Goal: Contribute content

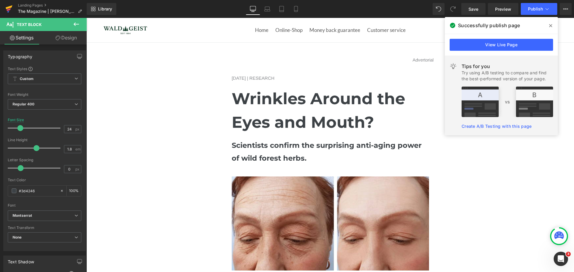
click at [9, 6] on icon at bounding box center [8, 8] width 7 height 15
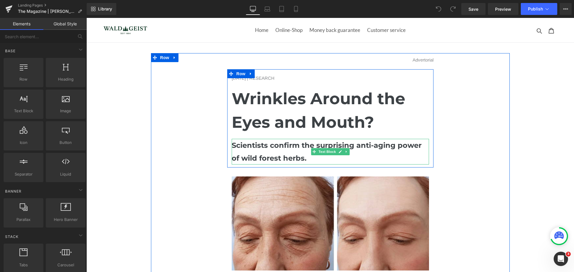
click at [301, 157] on b "Scientists confirm the surprising anti-aging power of wild forest herbs." at bounding box center [327, 152] width 190 height 22
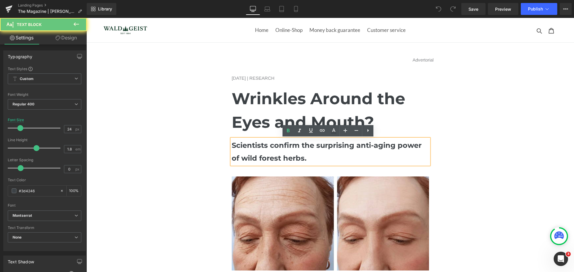
click at [309, 157] on p "Scientists confirm the surprising anti-aging power of wild forest herbs." at bounding box center [330, 152] width 197 height 26
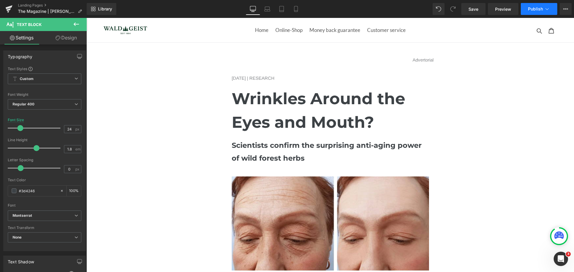
click at [540, 7] on span "Publish" at bounding box center [535, 9] width 15 height 5
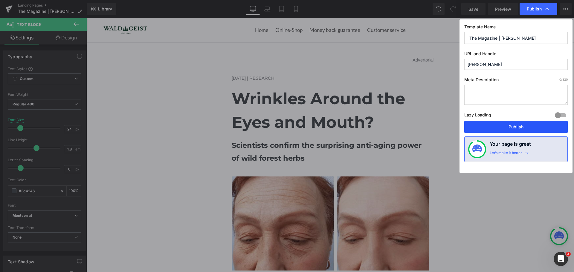
click at [522, 128] on button "Publish" at bounding box center [515, 127] width 103 height 12
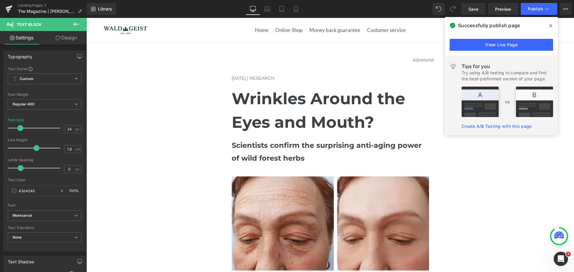
click at [547, 24] on span at bounding box center [550, 26] width 10 height 10
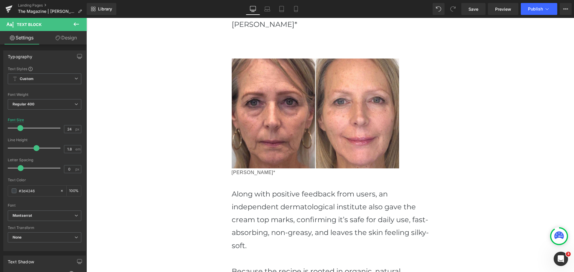
scroll to position [1050, 0]
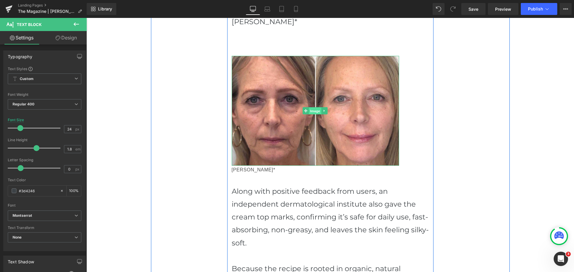
click at [317, 108] on span "Image" at bounding box center [315, 111] width 13 height 7
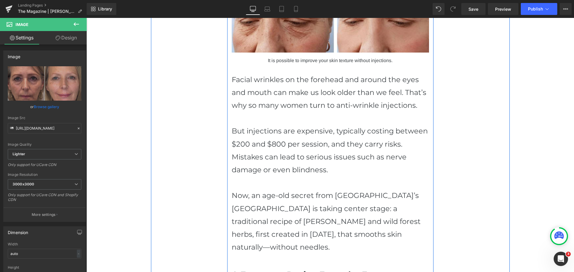
scroll to position [94, 0]
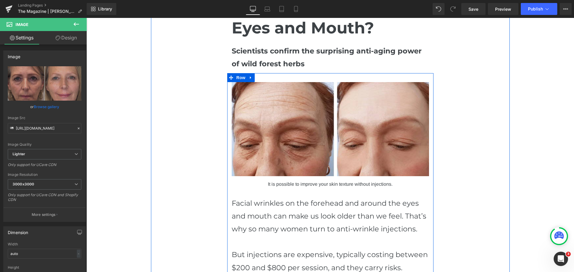
click at [320, 98] on img at bounding box center [330, 129] width 197 height 94
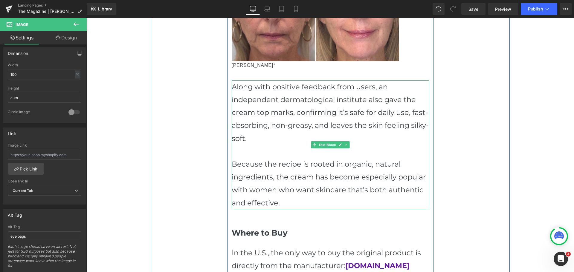
scroll to position [1289, 0]
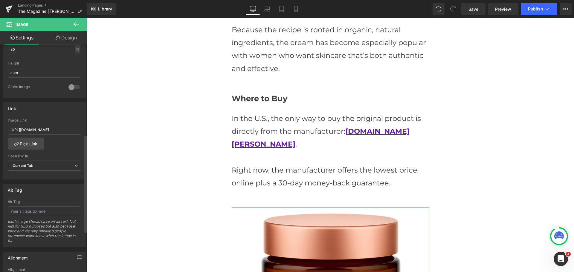
scroll to position [209, 0]
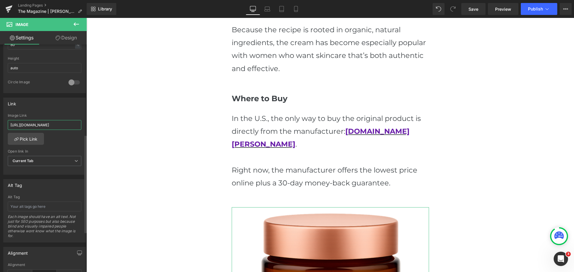
click at [29, 125] on input "https://scortin.com/" at bounding box center [44, 125] width 73 height 10
type input "https://wald-geist.com/"
click at [48, 103] on div "Link" at bounding box center [45, 103] width 82 height 11
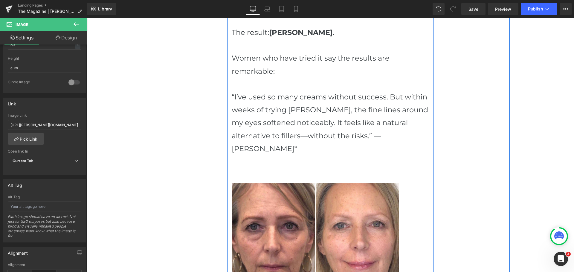
scroll to position [901, 0]
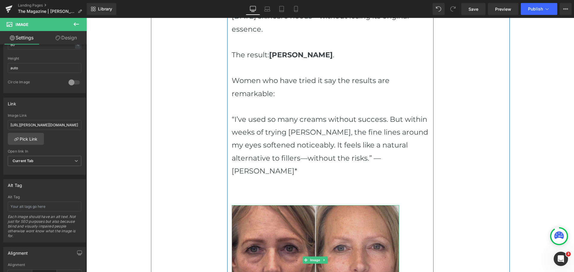
click at [305, 205] on img at bounding box center [315, 260] width 167 height 110
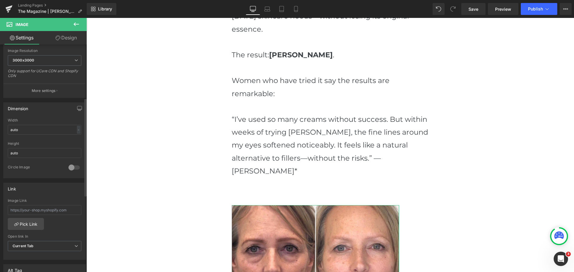
scroll to position [149, 0]
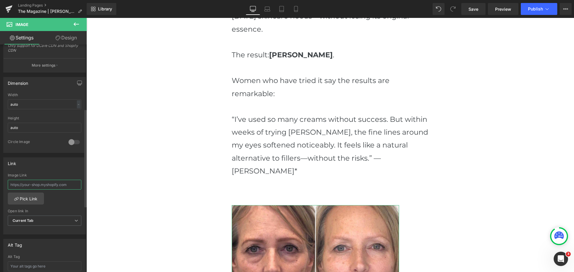
click at [47, 189] on input "text" at bounding box center [44, 185] width 73 height 10
paste input "https://wald-geist.com/"
type input "https://wald-geist.com/"
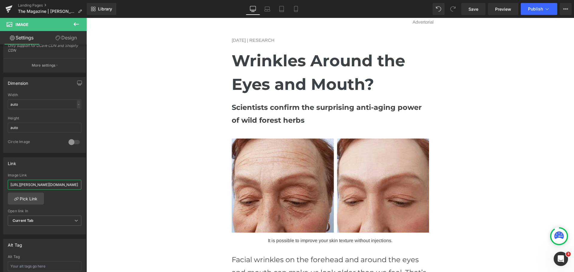
scroll to position [35, 0]
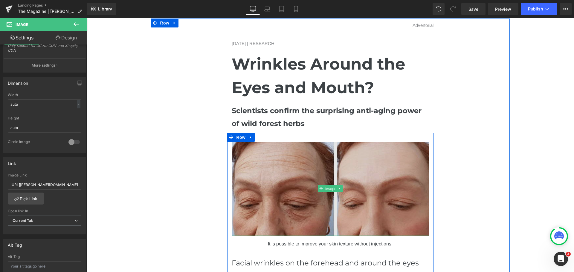
click at [307, 164] on img at bounding box center [330, 189] width 197 height 94
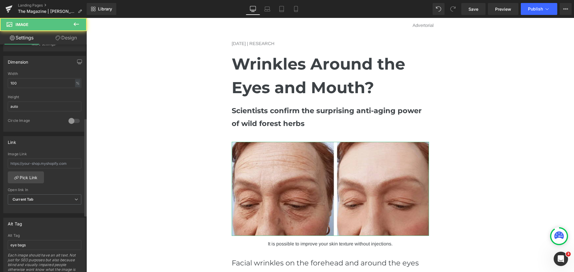
scroll to position [179, 0]
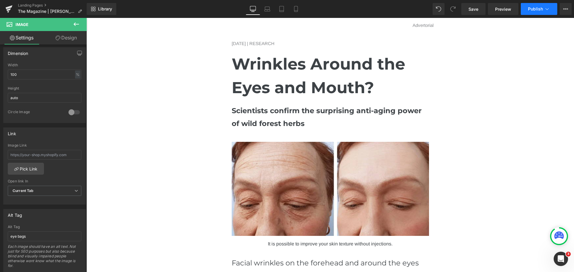
click at [531, 10] on span "Publish" at bounding box center [535, 9] width 15 height 5
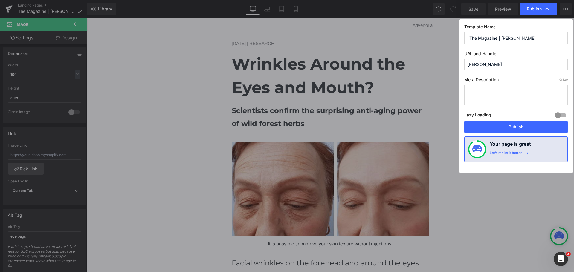
click at [527, 119] on div "Lazy Loading Build Upgrade plan to unlock" at bounding box center [515, 116] width 103 height 10
click at [527, 121] on div "Lazy Loading Build Upgrade plan to unlock" at bounding box center [515, 116] width 103 height 10
click at [526, 125] on button "Publish" at bounding box center [515, 127] width 103 height 12
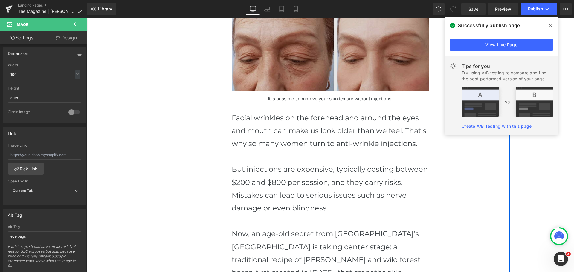
scroll to position [209, 0]
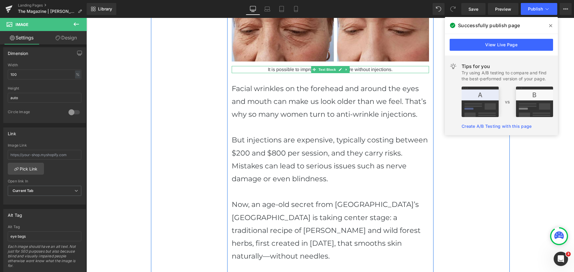
click at [280, 69] on div "It is possible to improve your skin texture without injections." at bounding box center [330, 69] width 197 height 7
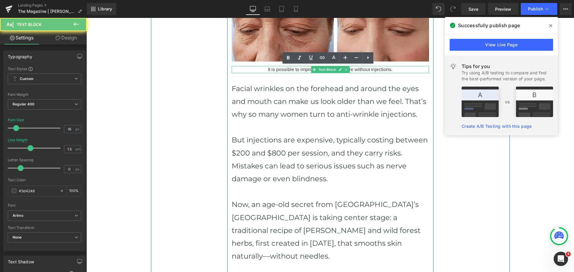
click at [280, 69] on div "It is possible to improve your skin texture without injections." at bounding box center [330, 69] width 197 height 7
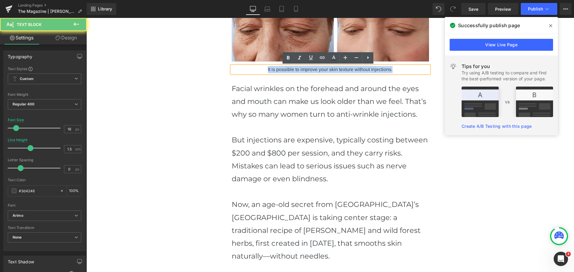
click at [280, 69] on div "It is possible to improve your skin texture without injections." at bounding box center [330, 69] width 197 height 7
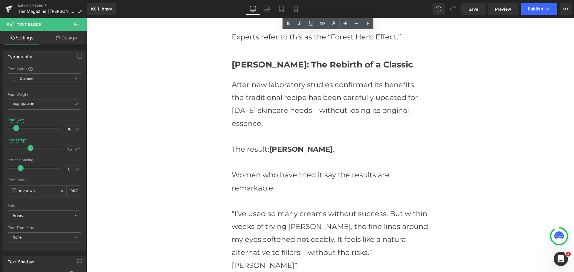
scroll to position [717, 0]
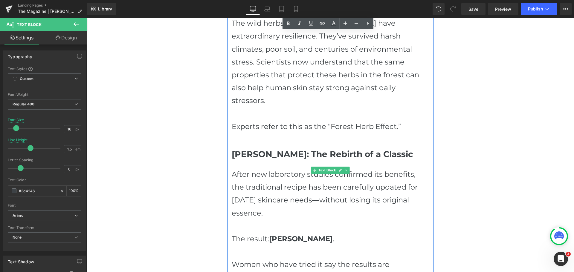
click at [259, 232] on p "The result: Wald-Geist ." at bounding box center [330, 238] width 197 height 13
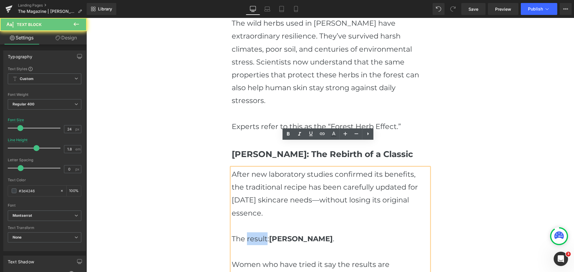
click at [259, 232] on p "The result: Wald-Geist ." at bounding box center [330, 238] width 197 height 13
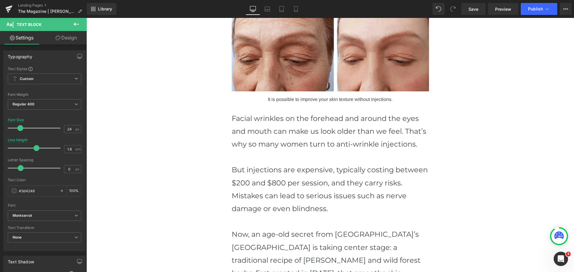
scroll to position [119, 0]
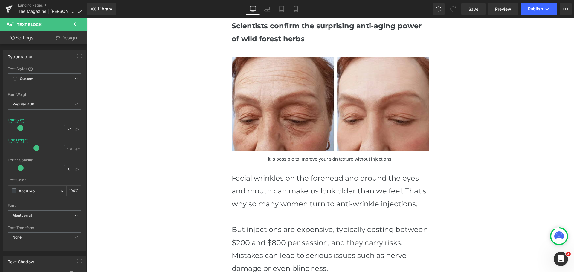
click at [292, 162] on div "It is possible to improve your skin texture without injections. Text Block" at bounding box center [330, 159] width 197 height 7
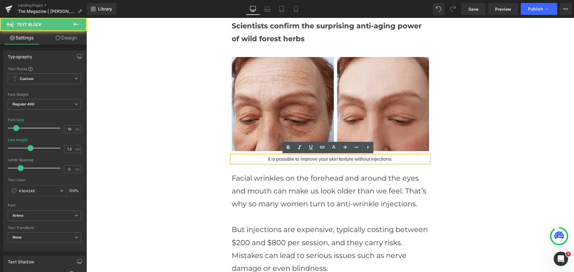
click at [292, 162] on div "It is possible to improve your skin texture without injections. Text Block" at bounding box center [330, 159] width 197 height 7
click at [292, 162] on div "It is possible to improve your skin texture without injections." at bounding box center [330, 159] width 197 height 7
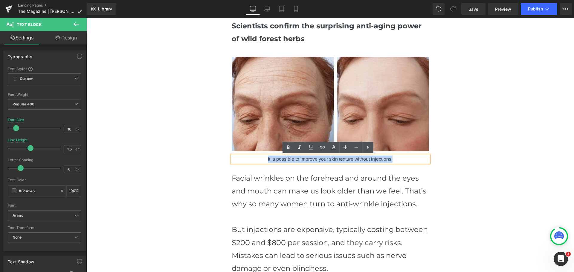
paste div
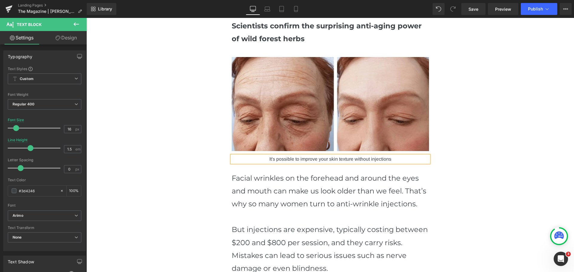
click at [274, 162] on div "It's possible to improve your skin texture without injections" at bounding box center [330, 159] width 197 height 7
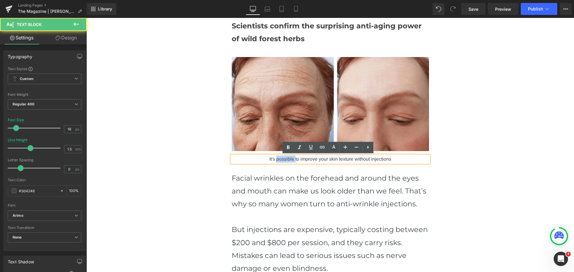
click at [274, 162] on div "It's possible to improve your skin texture without injections" at bounding box center [330, 159] width 197 height 7
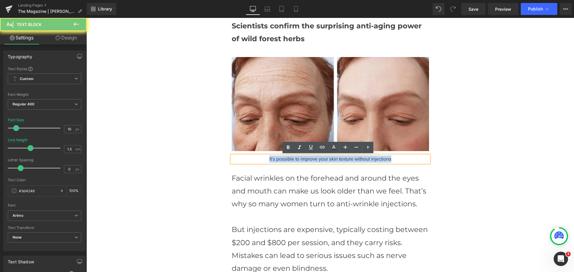
click at [274, 162] on div "It's possible to improve your skin texture without injections" at bounding box center [330, 159] width 197 height 7
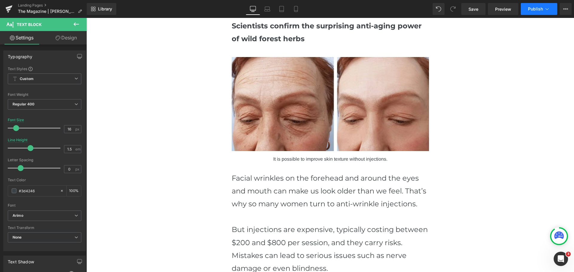
click at [540, 13] on button "Publish" at bounding box center [538, 9] width 36 height 12
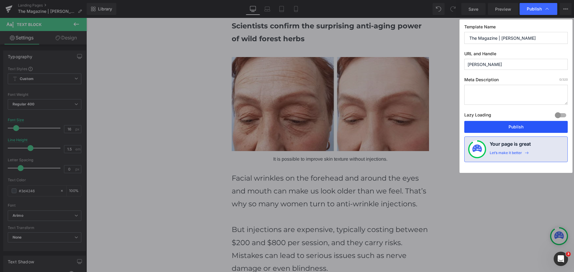
drag, startPoint x: 529, startPoint y: 126, endPoint x: 304, endPoint y: 40, distance: 241.0
click at [529, 126] on button "Publish" at bounding box center [515, 127] width 103 height 12
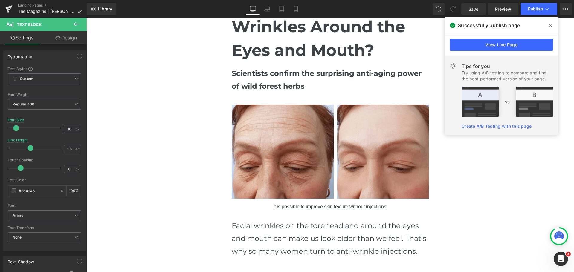
scroll to position [149, 0]
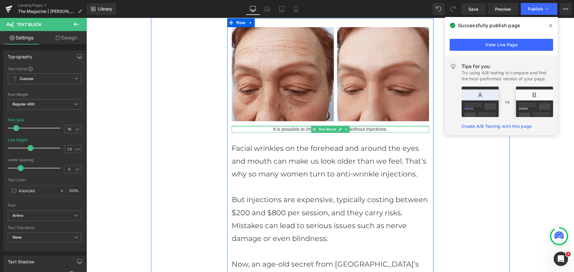
click at [285, 127] on div at bounding box center [330, 126] width 197 height 1
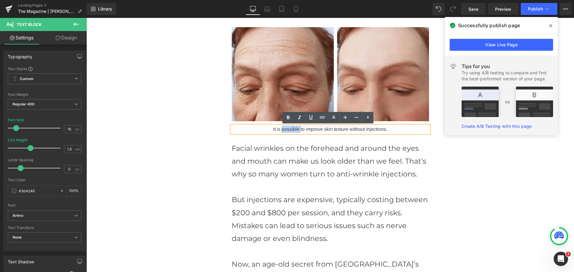
click at [285, 127] on div "It is possible to improve skin texture without injections." at bounding box center [330, 129] width 197 height 7
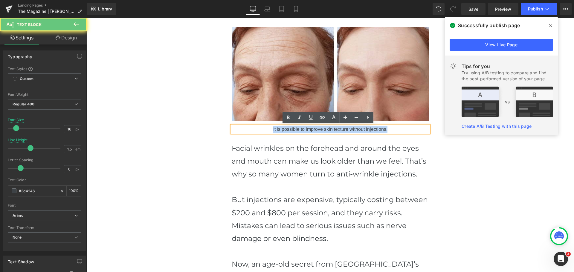
click at [285, 127] on div "It is possible to improve skin texture without injections." at bounding box center [330, 129] width 197 height 7
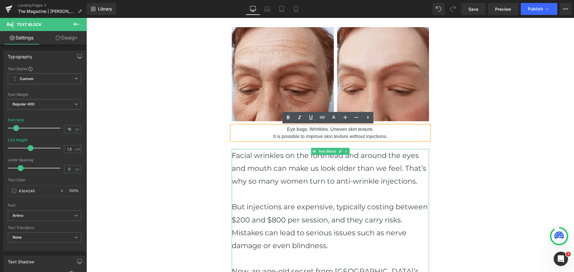
click at [260, 165] on p "Facial wrinkles on the forehead and around the eyes and mouth can make us look …" at bounding box center [330, 168] width 197 height 39
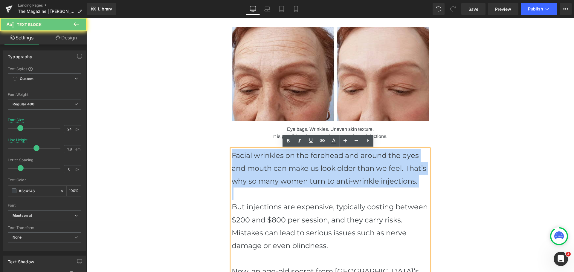
click at [260, 165] on p "Facial wrinkles on the forehead and around the eyes and mouth can make us look …" at bounding box center [330, 168] width 197 height 39
paste div
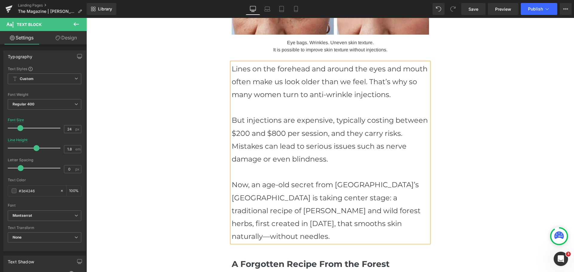
scroll to position [239, 0]
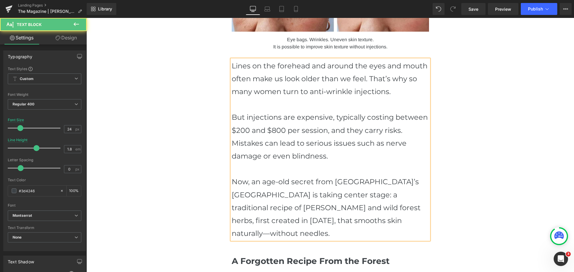
click at [286, 142] on p "But injections are expensive, typically costing between $200 and $800 per sessi…" at bounding box center [330, 137] width 197 height 52
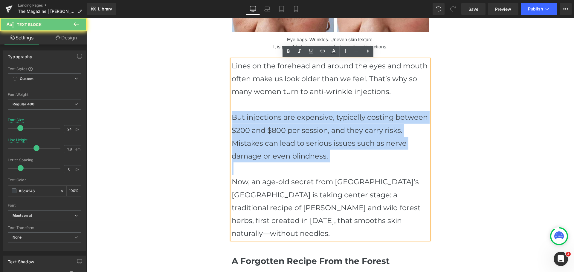
click at [286, 142] on p "But injections are expensive, typically costing between $200 and $800 per sessi…" at bounding box center [330, 137] width 197 height 52
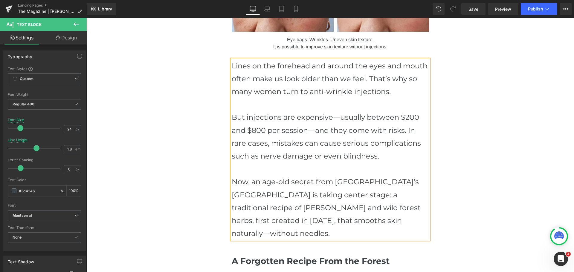
click at [240, 145] on p "But injections are expensive—usually between $200 and $800 per session—and they…" at bounding box center [330, 137] width 197 height 52
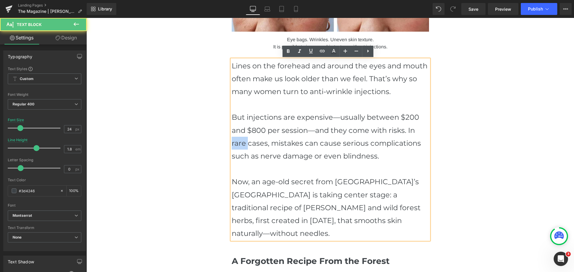
click at [240, 145] on p "But injections are expensive—usually between $200 and $800 per session—and they…" at bounding box center [330, 137] width 197 height 52
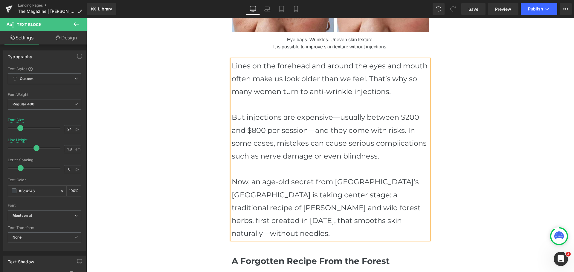
click at [304, 201] on p "Now, an age-old secret from [GEOGRAPHIC_DATA]’s [GEOGRAPHIC_DATA] is taking cen…" at bounding box center [330, 207] width 197 height 65
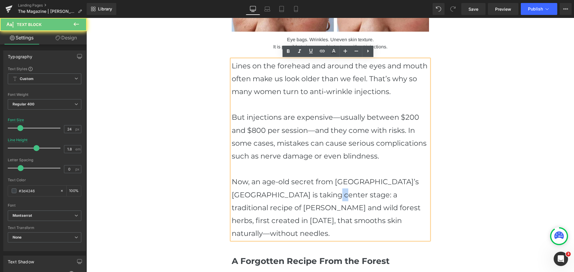
click at [304, 201] on p "Now, an age-old secret from [GEOGRAPHIC_DATA]’s [GEOGRAPHIC_DATA] is taking cen…" at bounding box center [330, 207] width 197 height 65
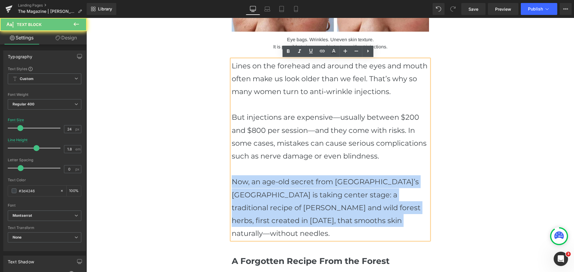
click at [304, 201] on p "Now, an age-old secret from [GEOGRAPHIC_DATA]’s [GEOGRAPHIC_DATA] is taking cen…" at bounding box center [330, 207] width 197 height 65
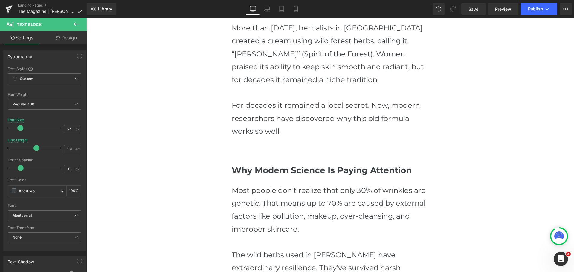
scroll to position [538, 0]
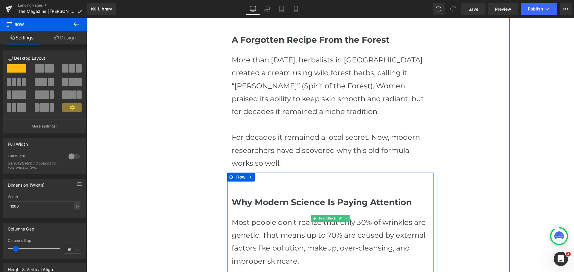
scroll to position [418, 0]
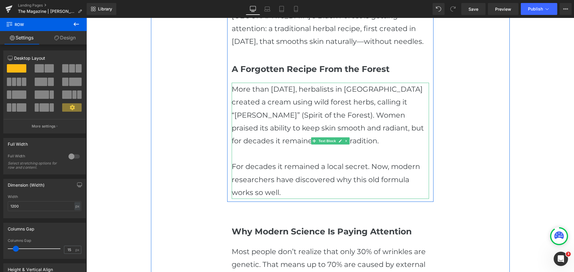
click at [275, 88] on p "More than [DATE], herbalists in [GEOGRAPHIC_DATA] created a cream using wild fo…" at bounding box center [330, 115] width 197 height 65
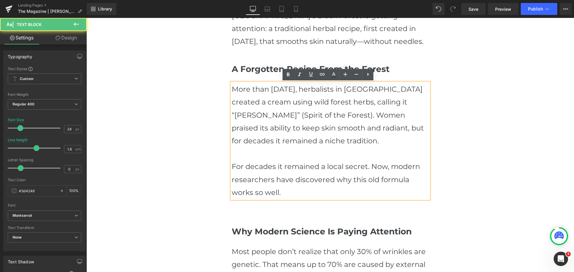
click at [275, 88] on p "More than [DATE], herbalists in [GEOGRAPHIC_DATA] created a cream using wild fo…" at bounding box center [330, 115] width 197 height 65
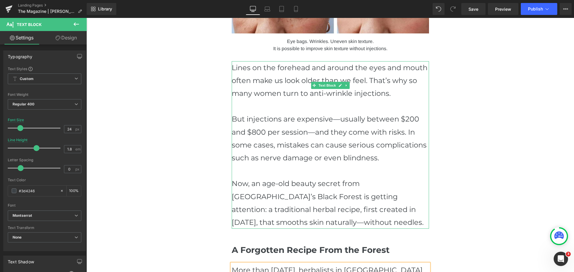
scroll to position [358, 0]
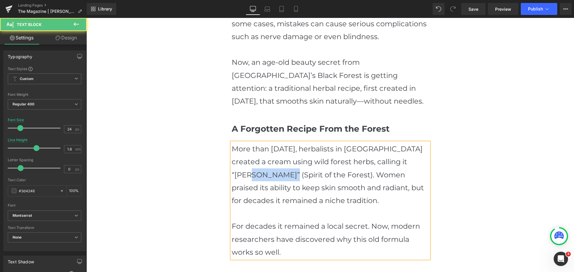
drag, startPoint x: 272, startPoint y: 176, endPoint x: 234, endPoint y: 174, distance: 37.1
click at [234, 174] on p "More than 160 years ago, herbalists in Central Europe created a cream using wil…" at bounding box center [330, 174] width 197 height 65
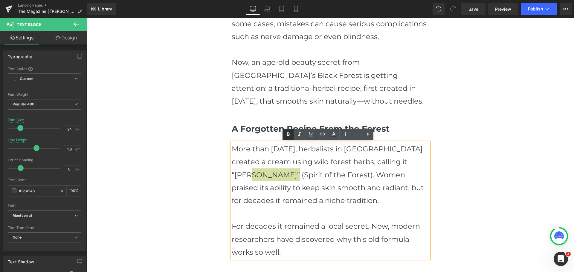
drag, startPoint x: 197, startPoint y: 123, endPoint x: 286, endPoint y: 135, distance: 90.1
click at [286, 135] on icon at bounding box center [287, 134] width 7 height 7
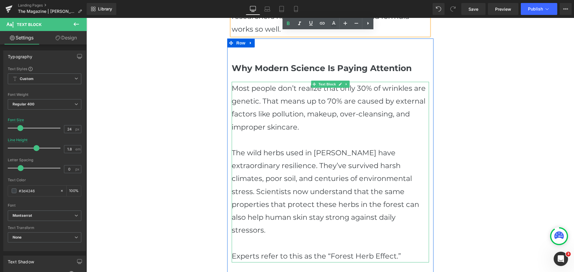
scroll to position [597, 0]
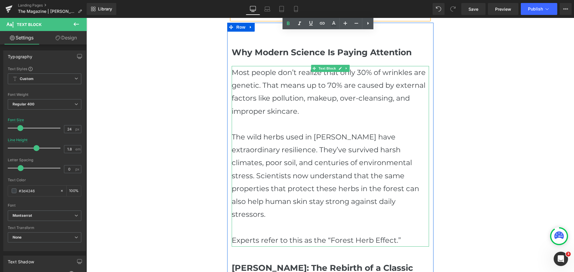
click at [277, 107] on p "Most people don’t realize that only 30% of wrinkles are genetic. That means up …" at bounding box center [330, 92] width 197 height 52
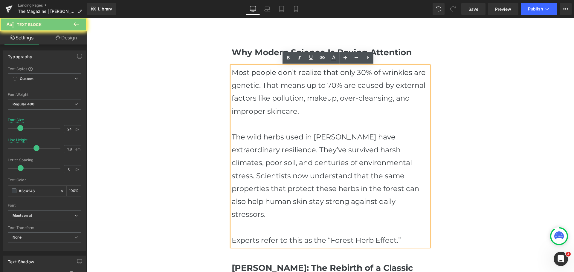
click at [277, 107] on p "Most people don’t realize that only 30% of wrinkles are genetic. That means up …" at bounding box center [330, 92] width 197 height 52
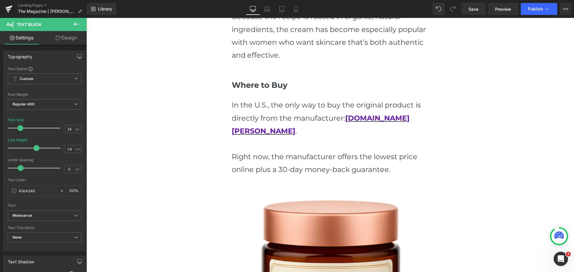
scroll to position [1284, 0]
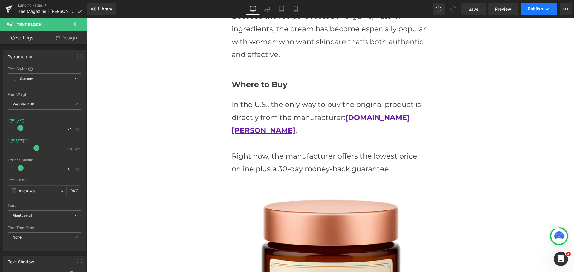
click at [533, 9] on span "Publish" at bounding box center [535, 9] width 15 height 5
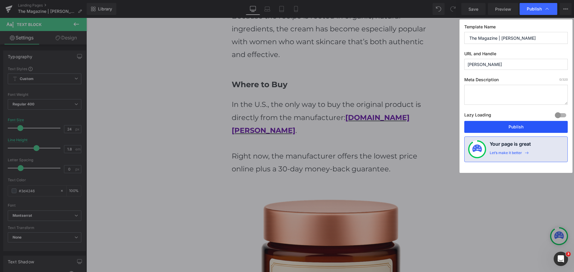
click at [516, 123] on button "Publish" at bounding box center [515, 127] width 103 height 12
